Goal: Information Seeking & Learning: Learn about a topic

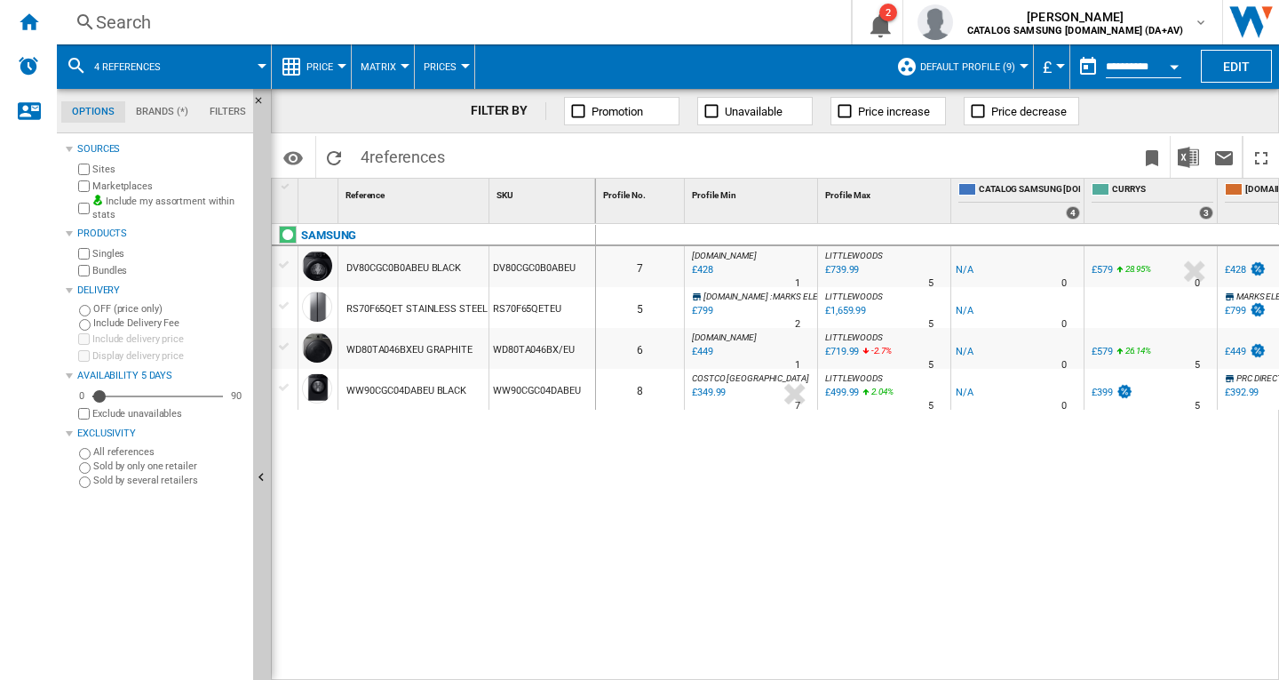
click at [219, 66] on span at bounding box center [224, 66] width 76 height 44
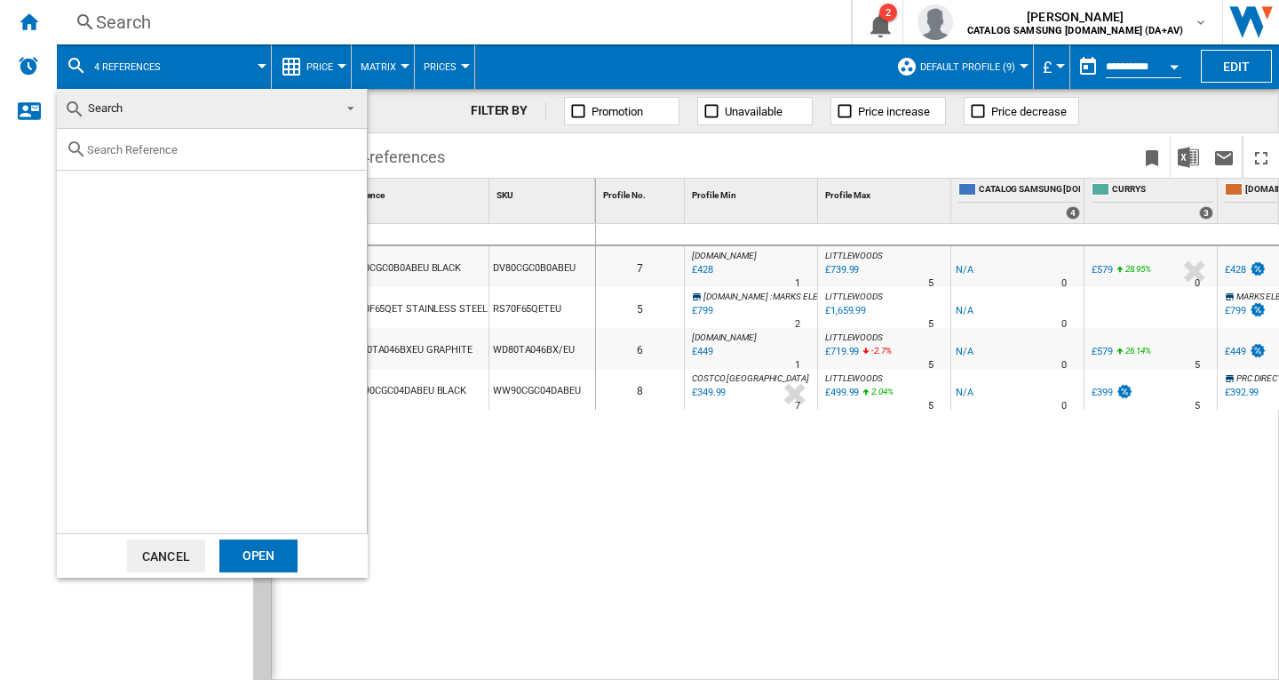
click at [256, 153] on input "text" at bounding box center [222, 149] width 271 height 13
paste input "DW60CG550FSREU"
type input "DW60CG550FSR"
click at [204, 186] on div "SAMSUNG DW60CG550FSREU SILVER" at bounding box center [241, 191] width 245 height 18
click at [266, 554] on div "Open" at bounding box center [258, 555] width 78 height 33
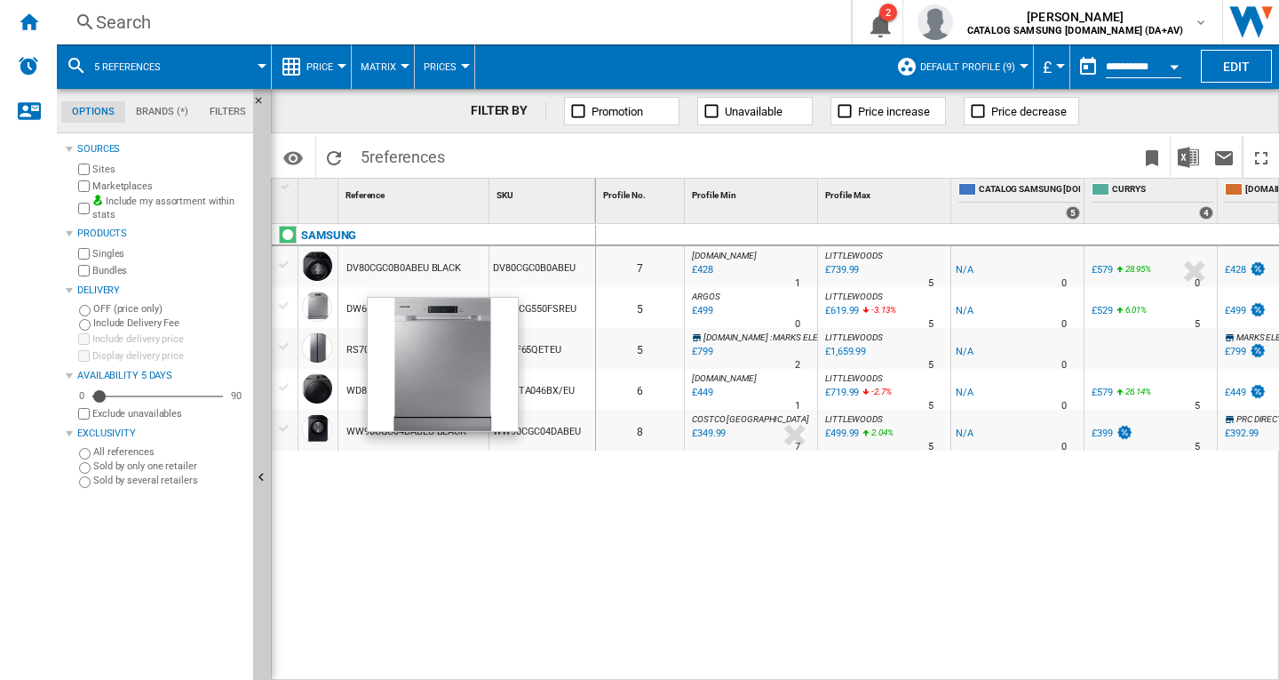
click at [327, 313] on div at bounding box center [317, 306] width 30 height 30
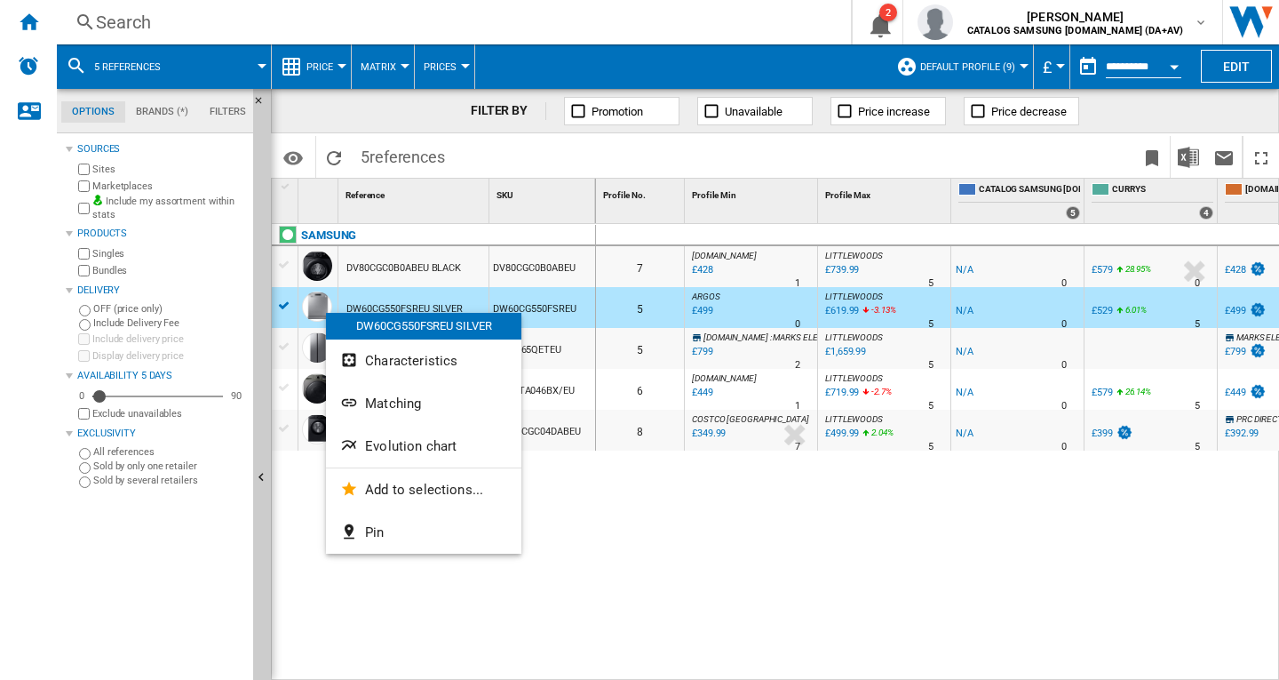
click at [395, 439] on span "Evolution chart" at bounding box center [410, 446] width 91 height 16
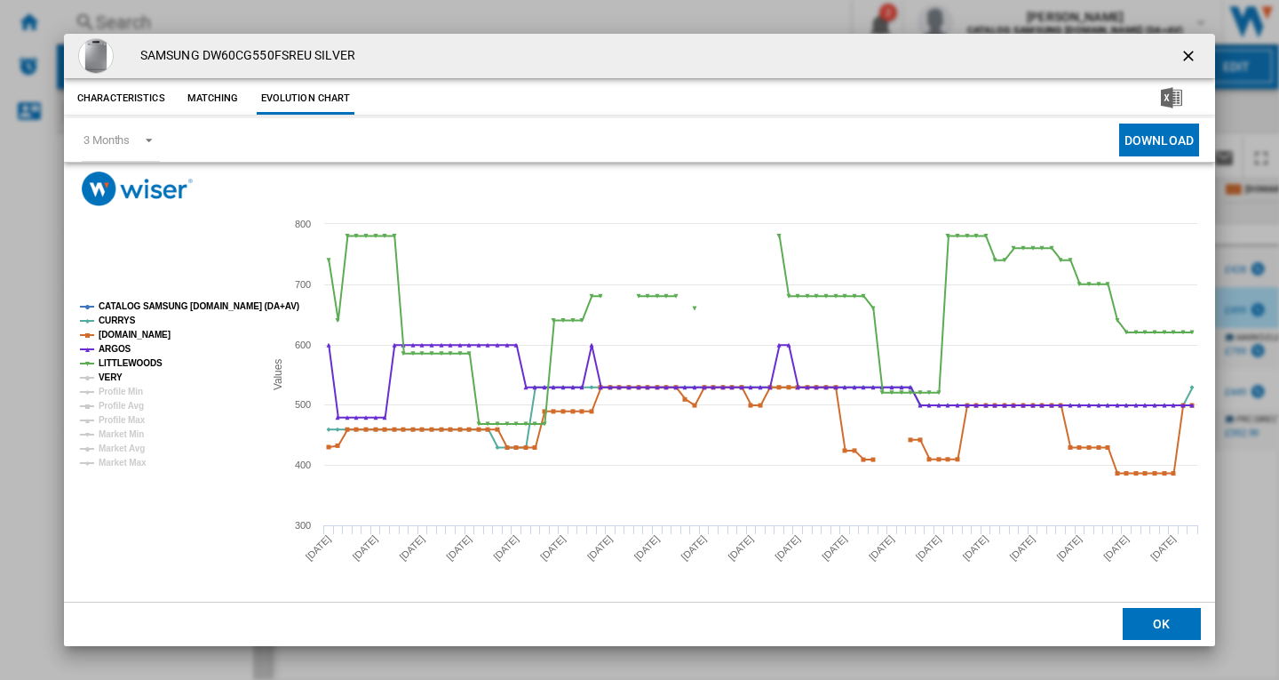
click at [101, 380] on tspan "VERY" at bounding box center [111, 377] width 24 height 10
